Goal: Information Seeking & Learning: Learn about a topic

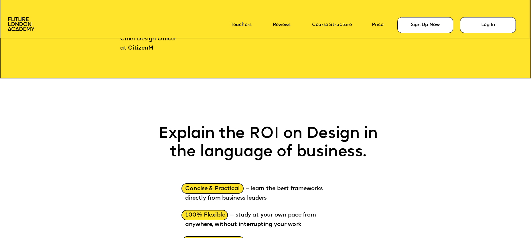
scroll to position [713, 0]
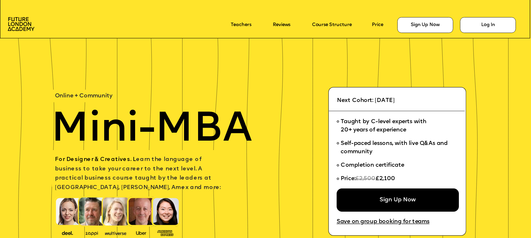
scroll to position [2012, 0]
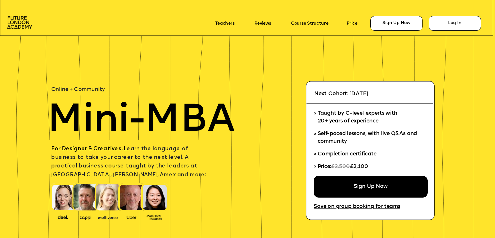
scroll to position [2012, 0]
